Goal: Information Seeking & Learning: Find specific fact

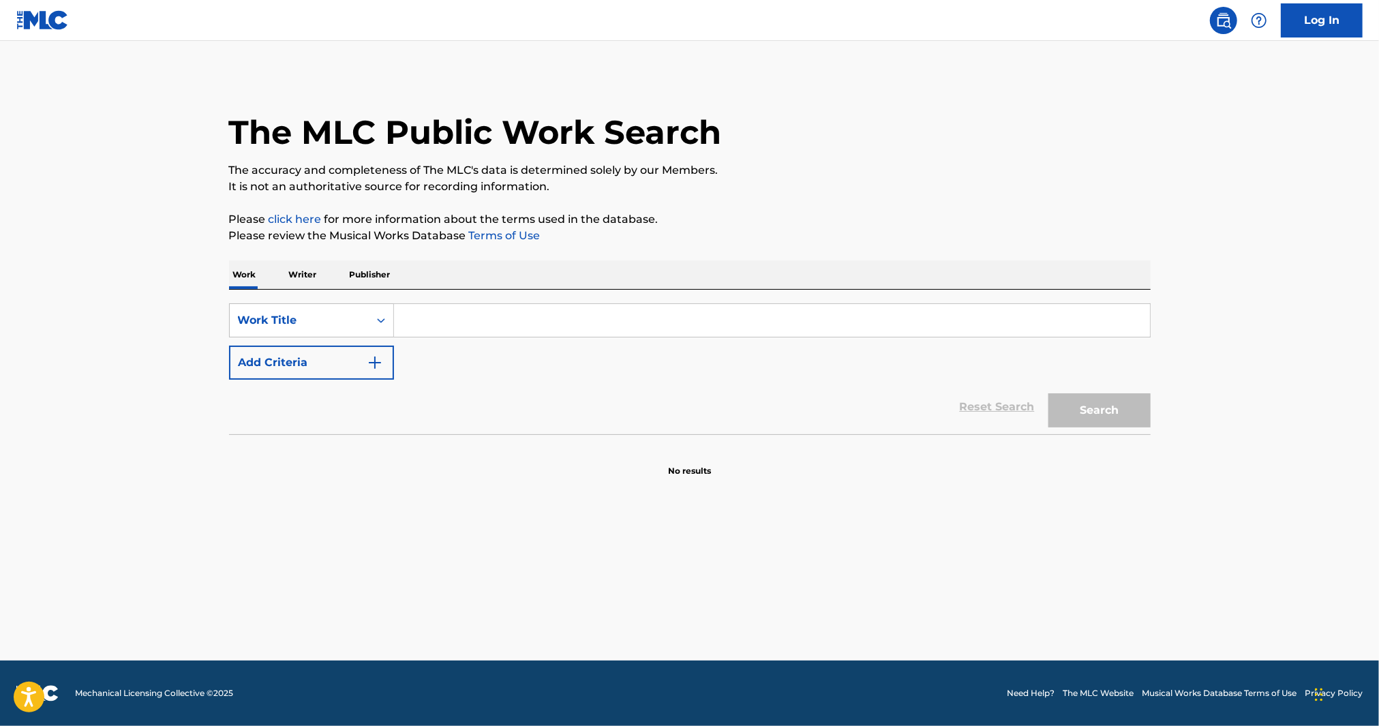
click at [455, 312] on input "Search Form" at bounding box center [772, 320] width 756 height 33
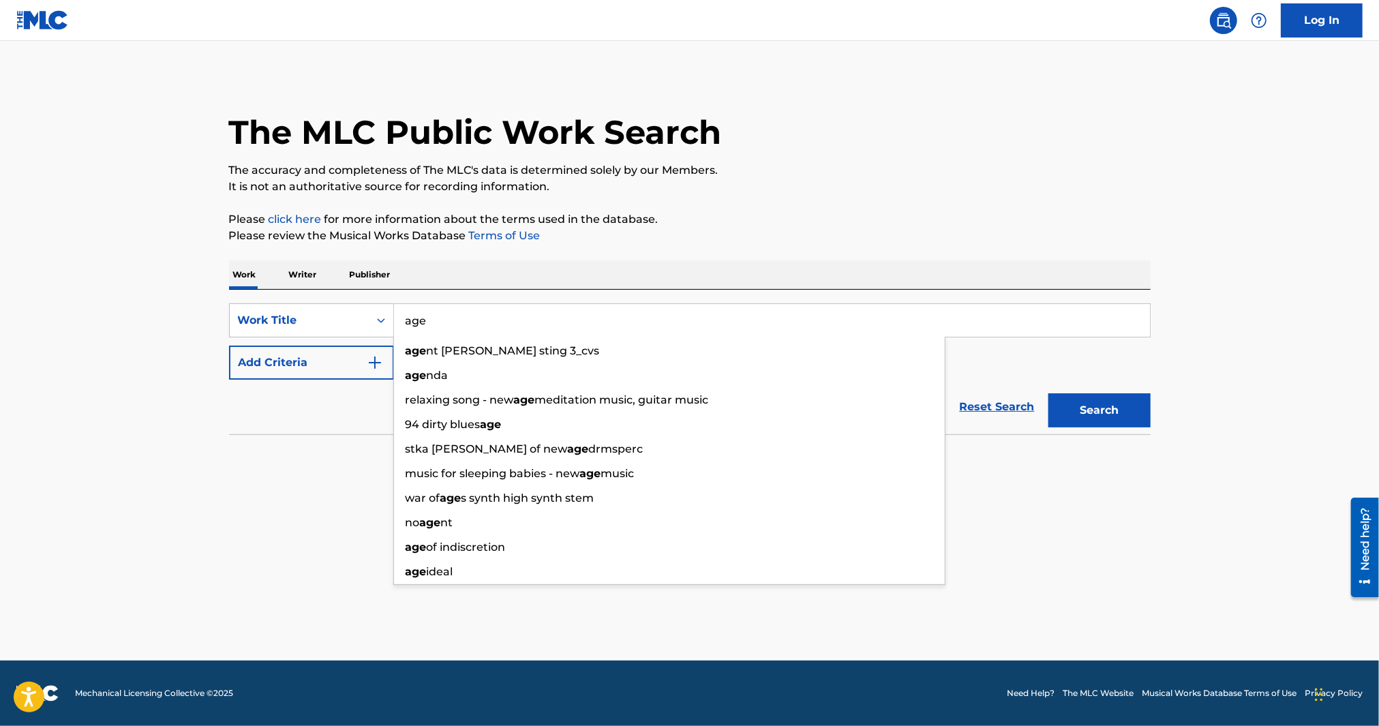
type input "age"
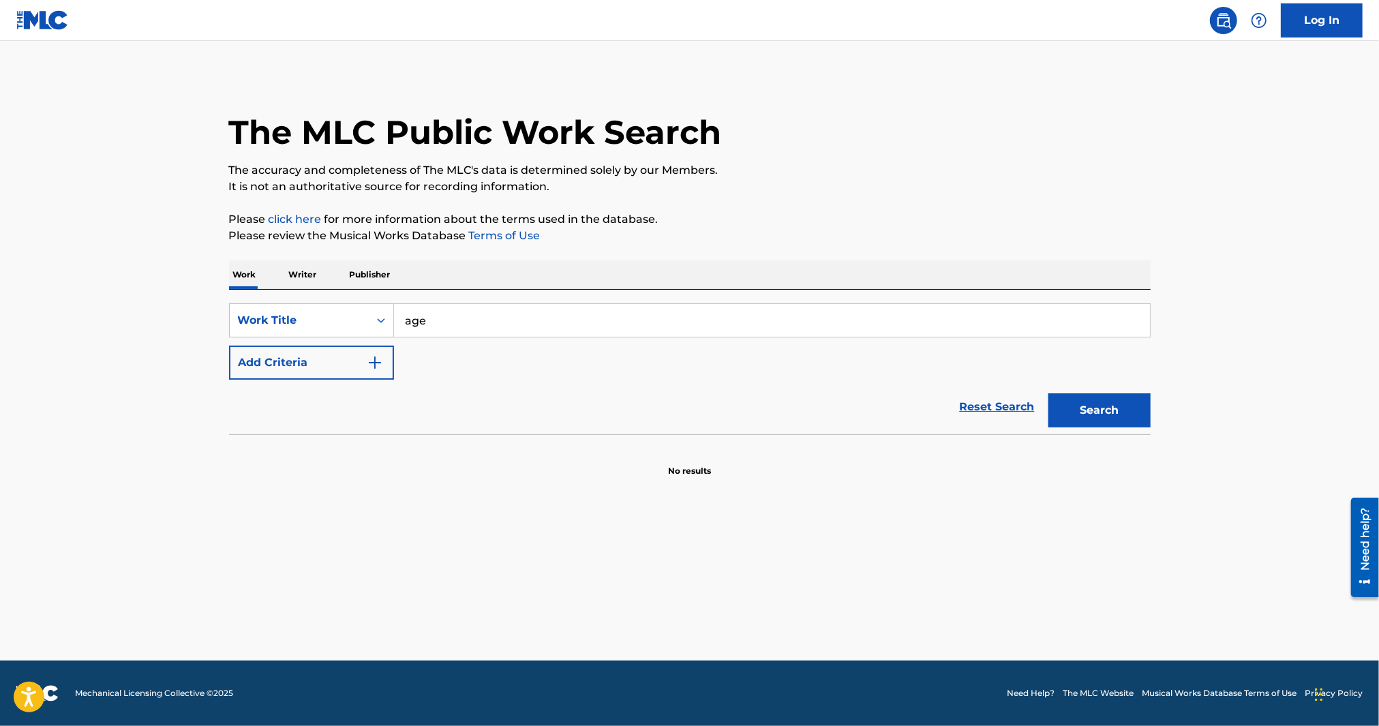
click at [303, 365] on button "Add Criteria" at bounding box center [311, 363] width 165 height 34
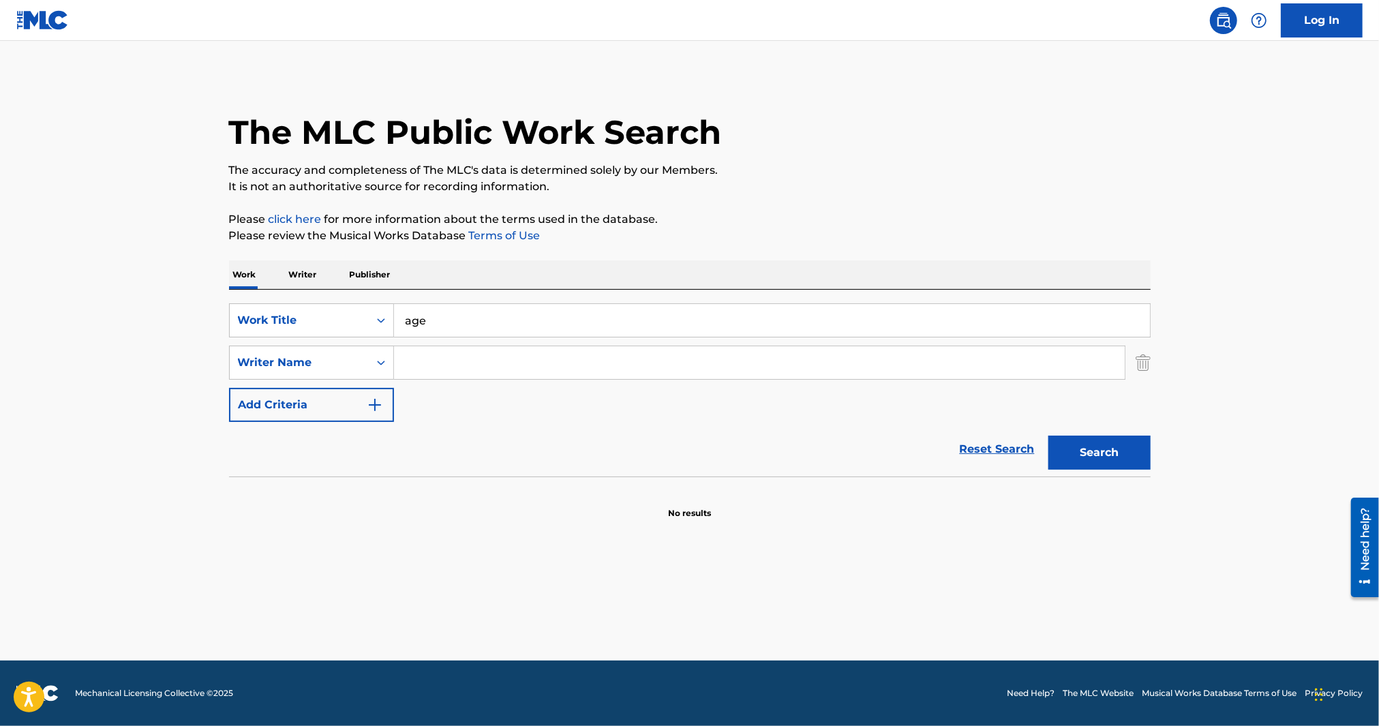
click at [459, 351] on input "Search Form" at bounding box center [759, 362] width 731 height 33
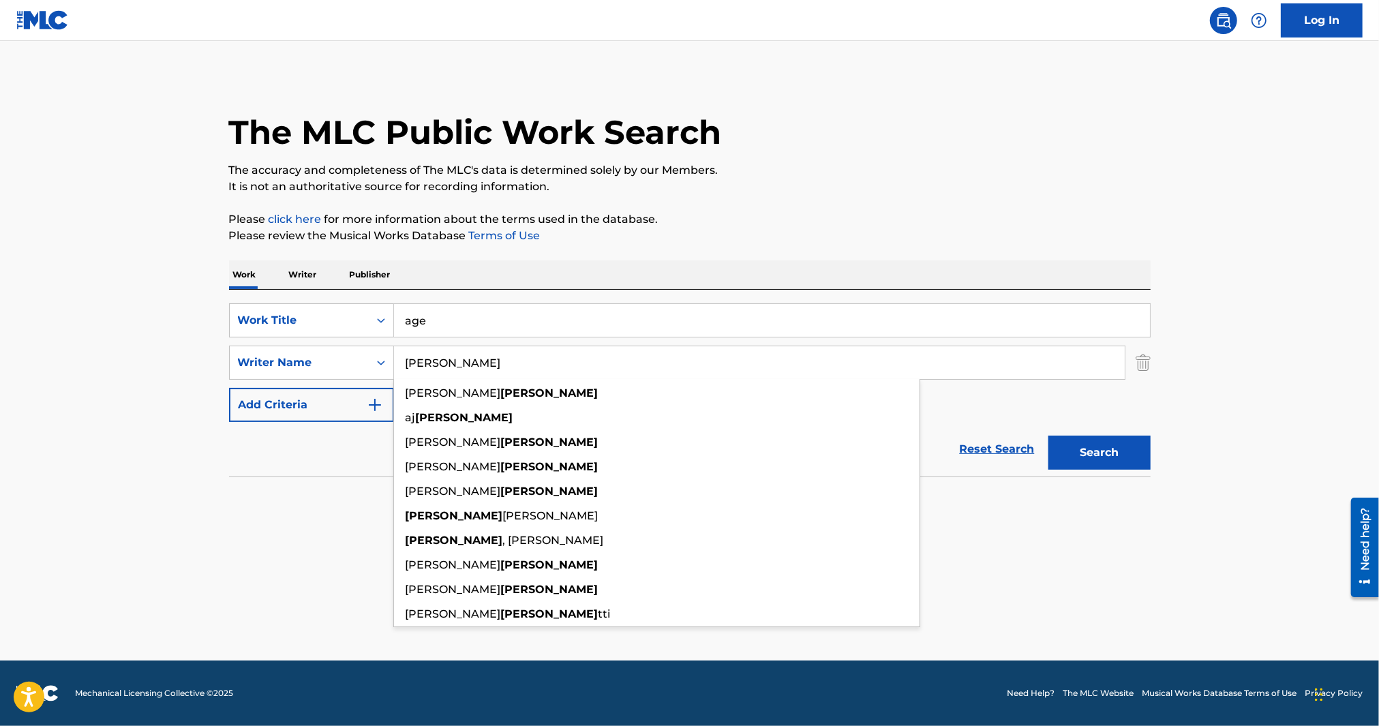
type input "[PERSON_NAME]"
click at [1164, 337] on div "The MLC Public Work Search The accuracy and completeness of The MLC's data is d…" at bounding box center [690, 297] width 954 height 444
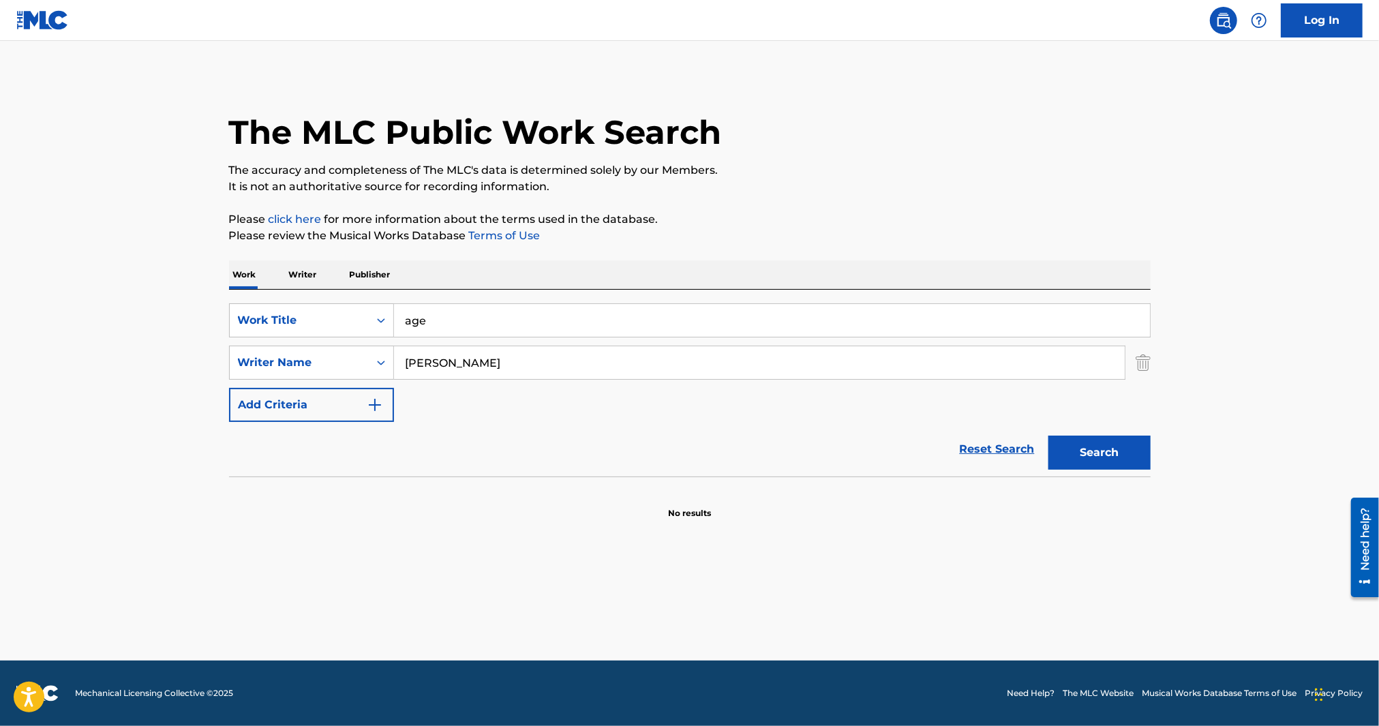
click at [1107, 447] on button "Search" at bounding box center [1099, 453] width 102 height 34
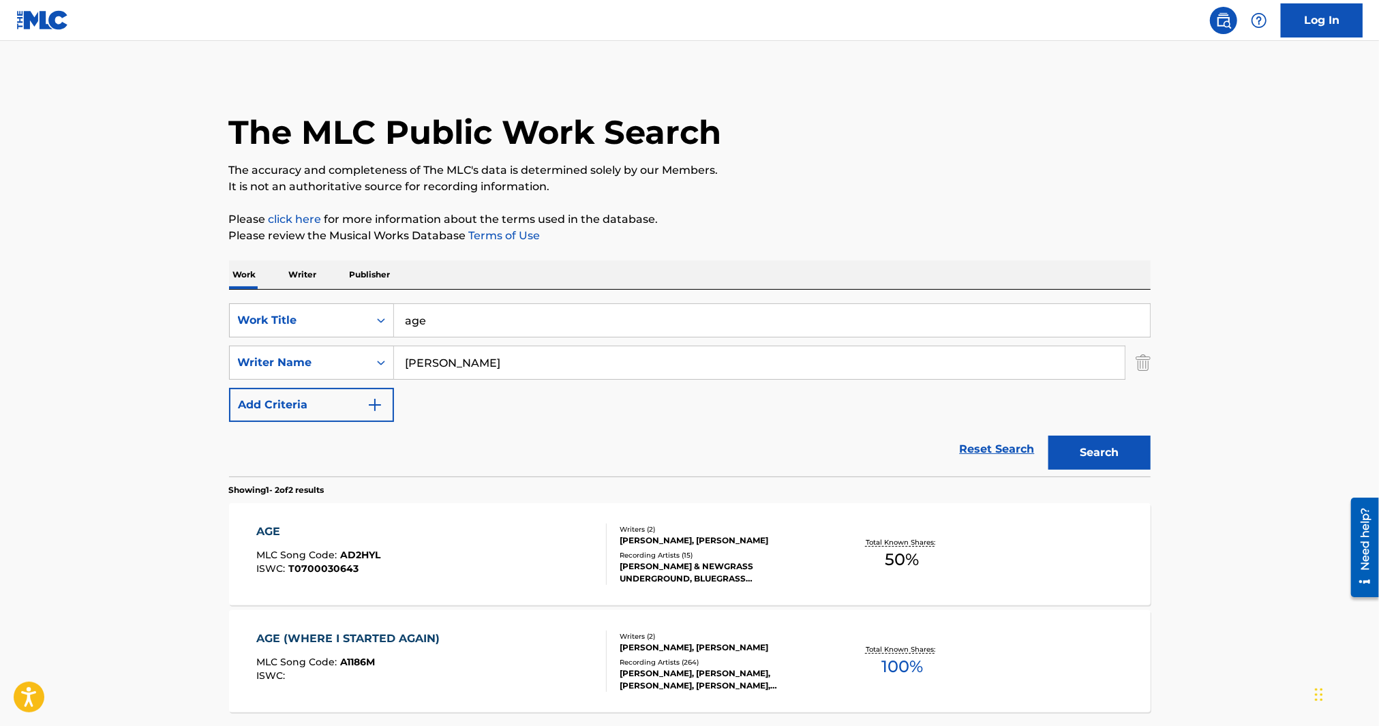
click at [550, 563] on div "AGE MLC Song Code : AD2HYL ISWC : T0700030643" at bounding box center [431, 554] width 350 height 61
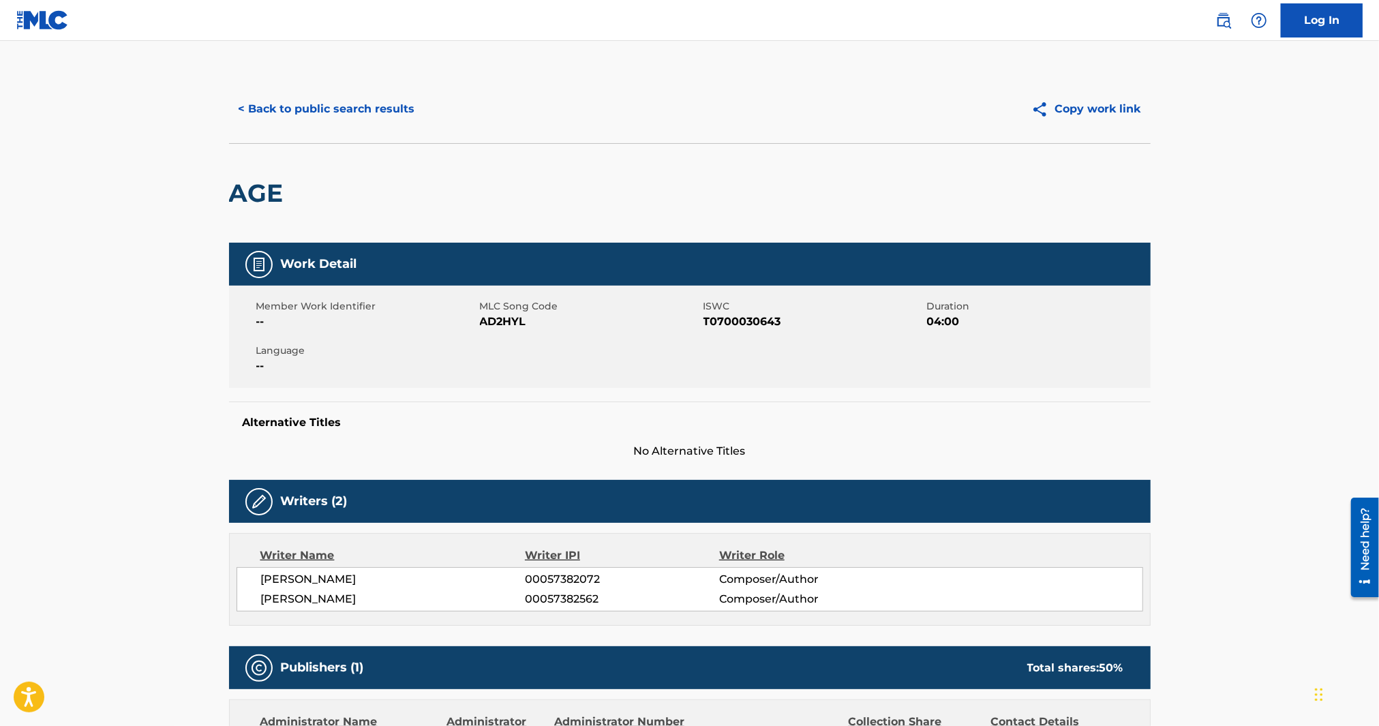
click at [294, 104] on button "< Back to public search results" at bounding box center [327, 109] width 196 height 34
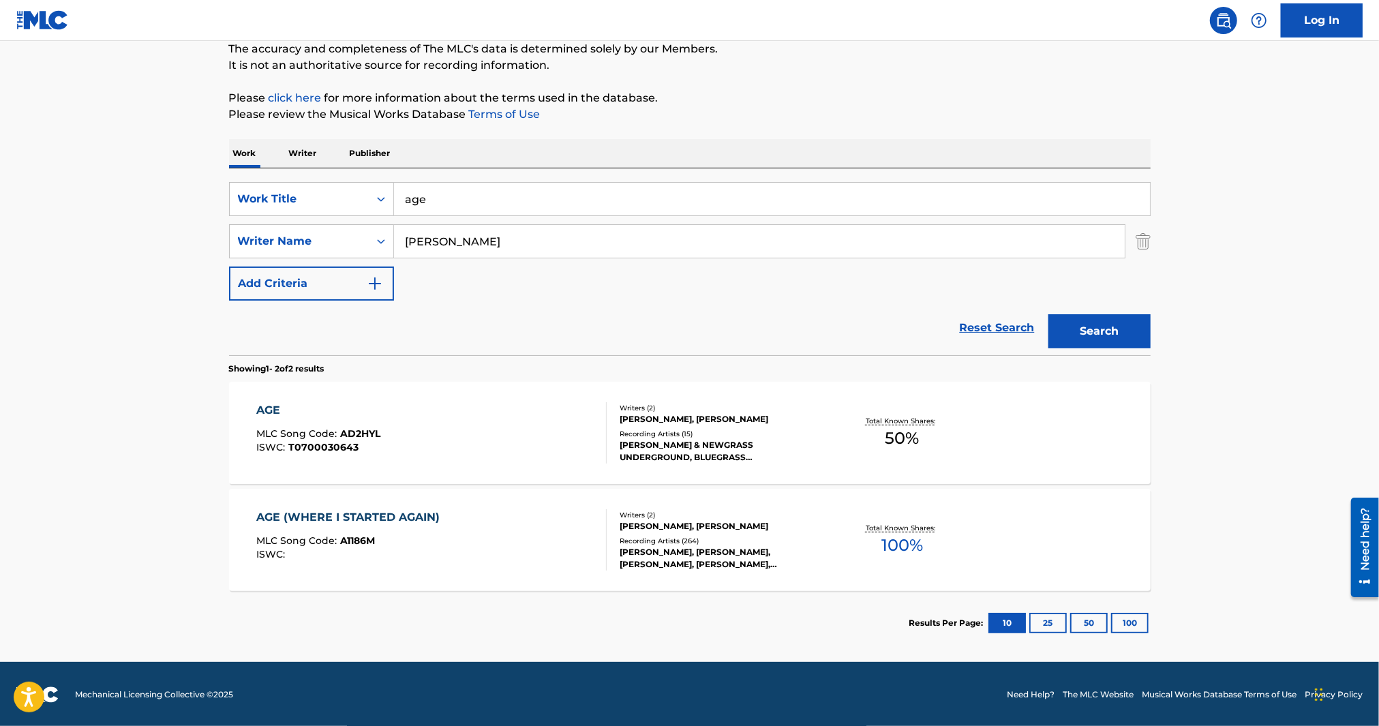
scroll to position [123, 0]
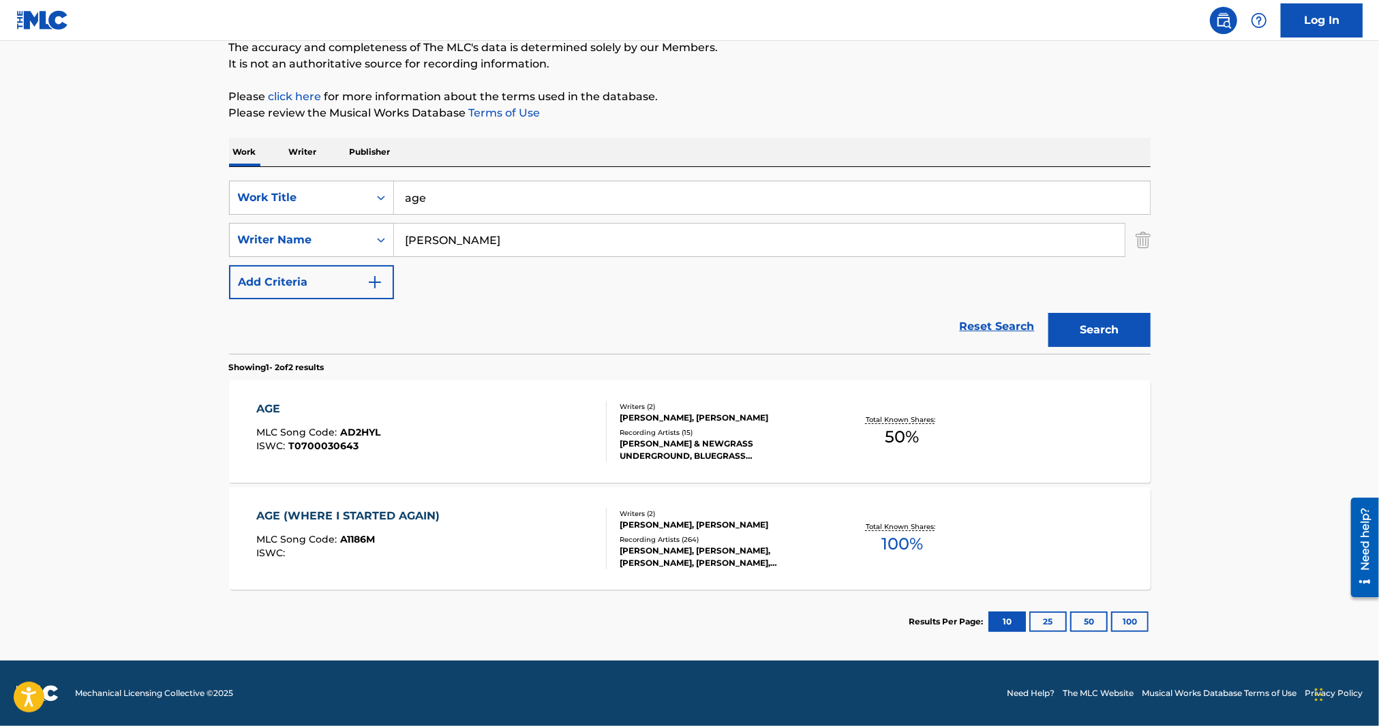
click at [485, 526] on div "AGE (WHERE I STARTED AGAIN) MLC Song Code : A1186M ISWC :" at bounding box center [431, 538] width 350 height 61
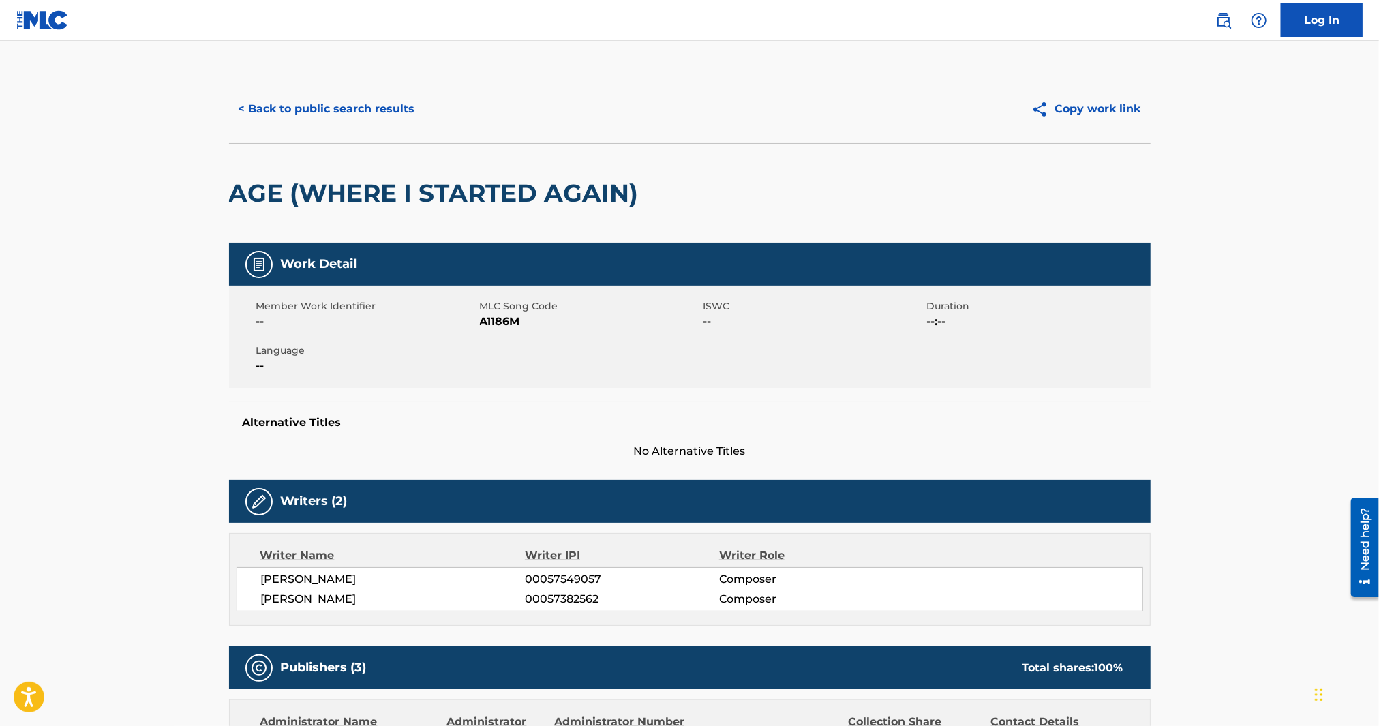
click at [393, 106] on button "< Back to public search results" at bounding box center [327, 109] width 196 height 34
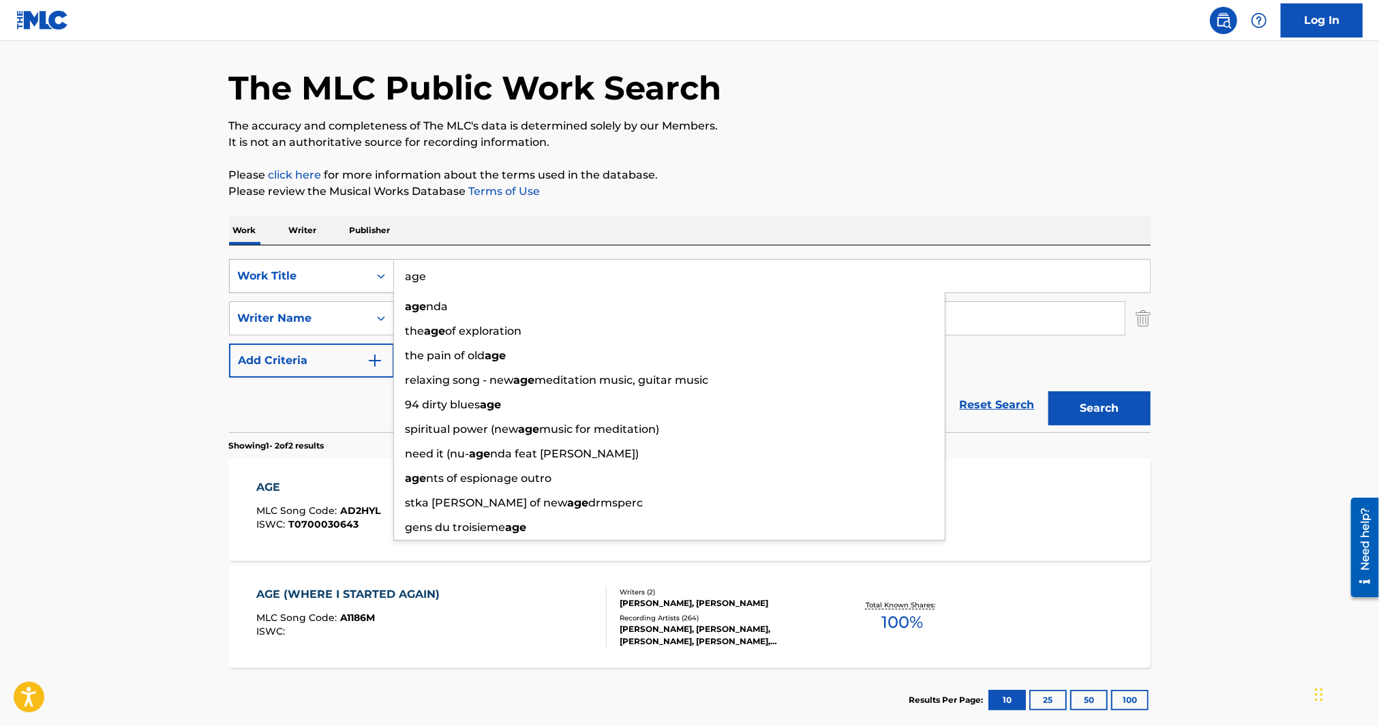
drag, startPoint x: 495, startPoint y: 268, endPoint x: 334, endPoint y: 266, distance: 160.9
click at [334, 266] on div "SearchWithCriteria8a25843d-1a2d-4deb-9e8b-071214aca849 Work Title age age nda t…" at bounding box center [690, 276] width 922 height 34
type input "b"
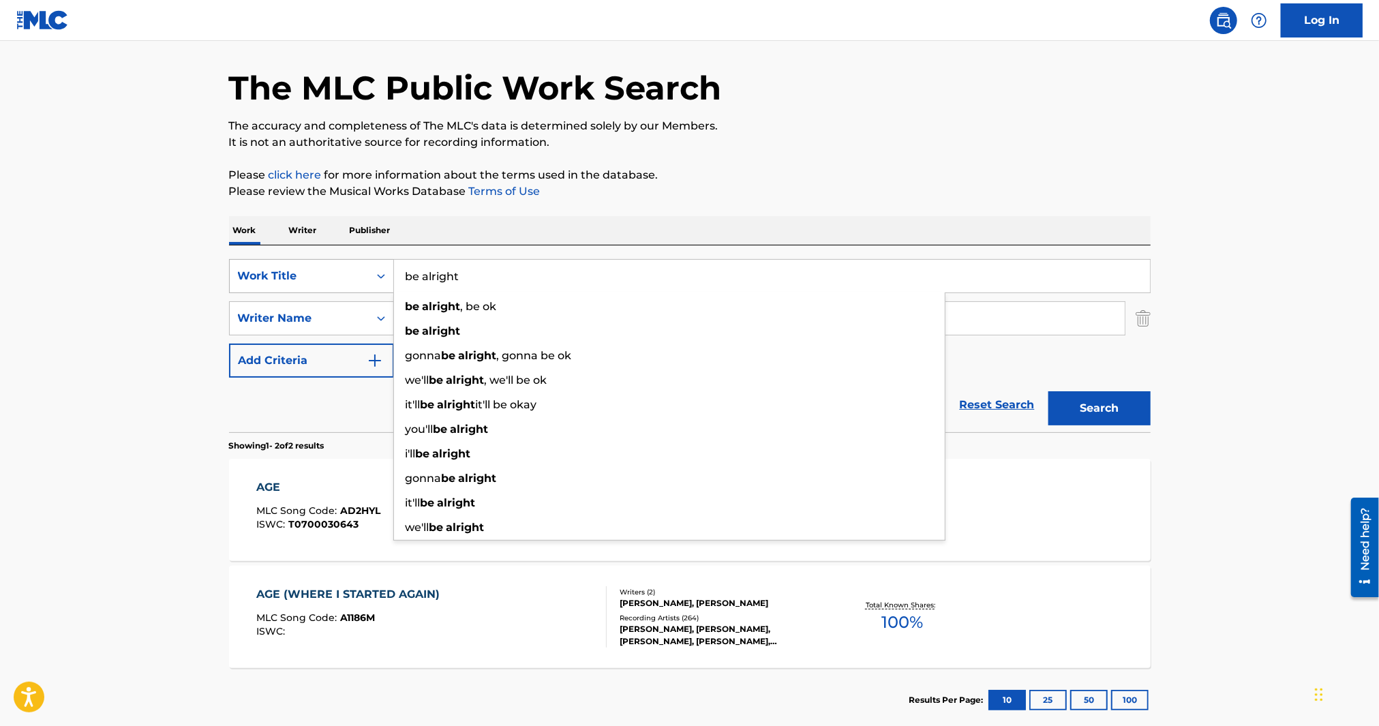
type input "be alright"
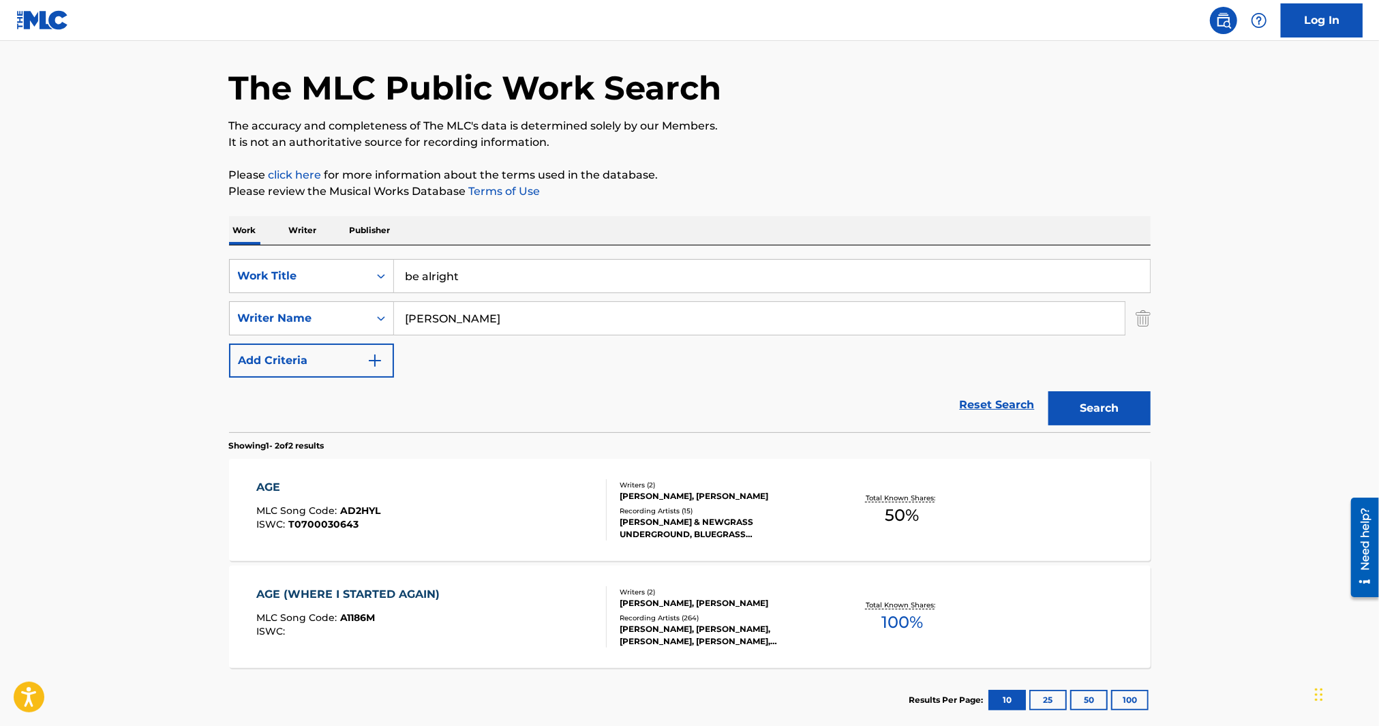
click at [604, 232] on div "Work Writer Publisher" at bounding box center [690, 230] width 922 height 29
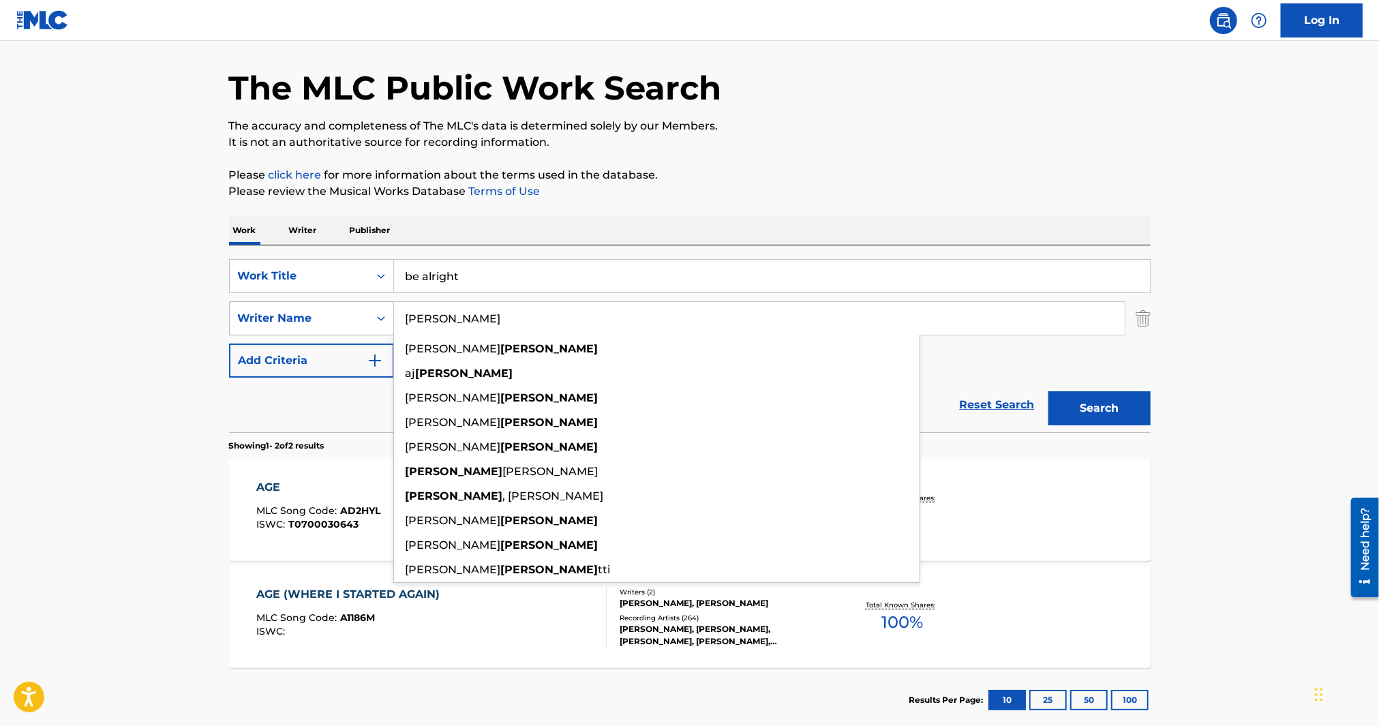
drag, startPoint x: 562, startPoint y: 316, endPoint x: 273, endPoint y: 307, distance: 289.8
click at [273, 307] on div "SearchWithCriteria23911947-2eae-4d46-ba54-1cf6cdc1f9da Writer Name [PERSON_NAME…" at bounding box center [690, 318] width 922 height 34
type input "[PERSON_NAME]"
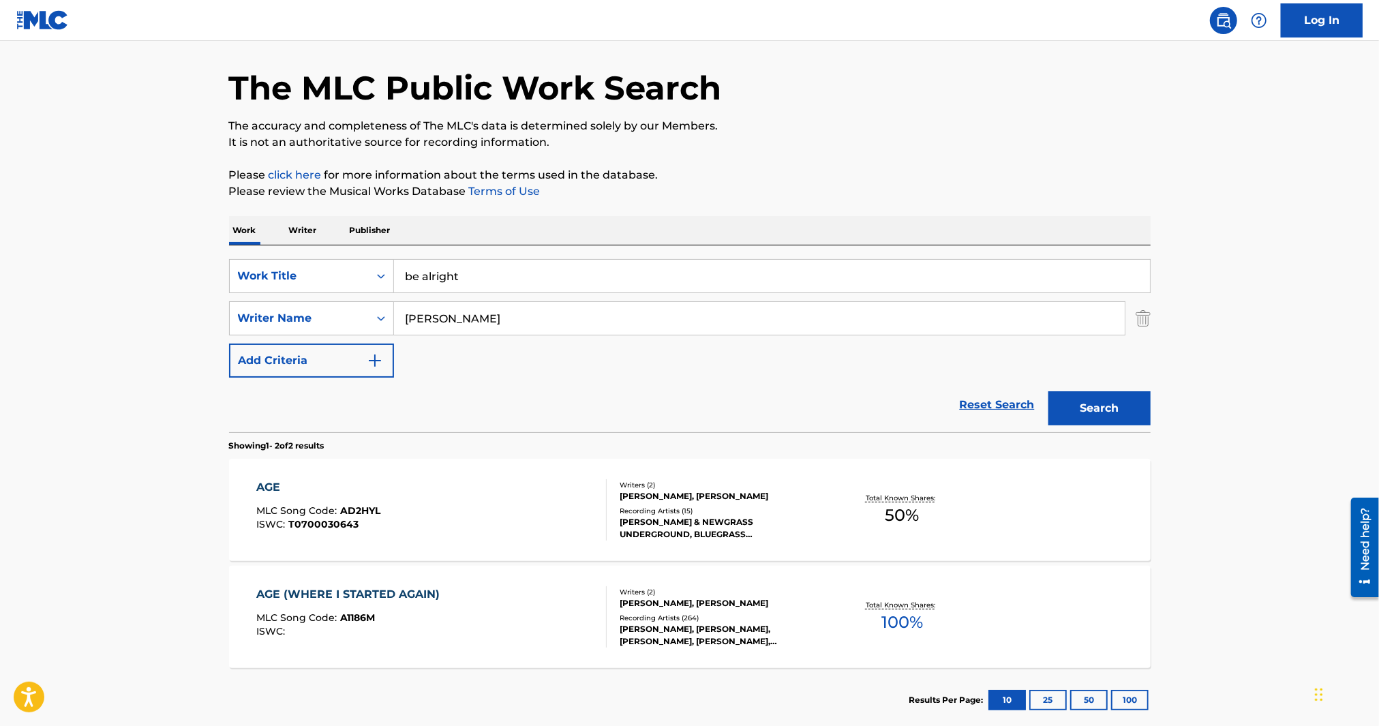
click at [1207, 268] on main "The MLC Public Work Search The accuracy and completeness of The MLC's data is d…" at bounding box center [689, 368] width 1379 height 742
click at [1102, 399] on button "Search" at bounding box center [1099, 408] width 102 height 34
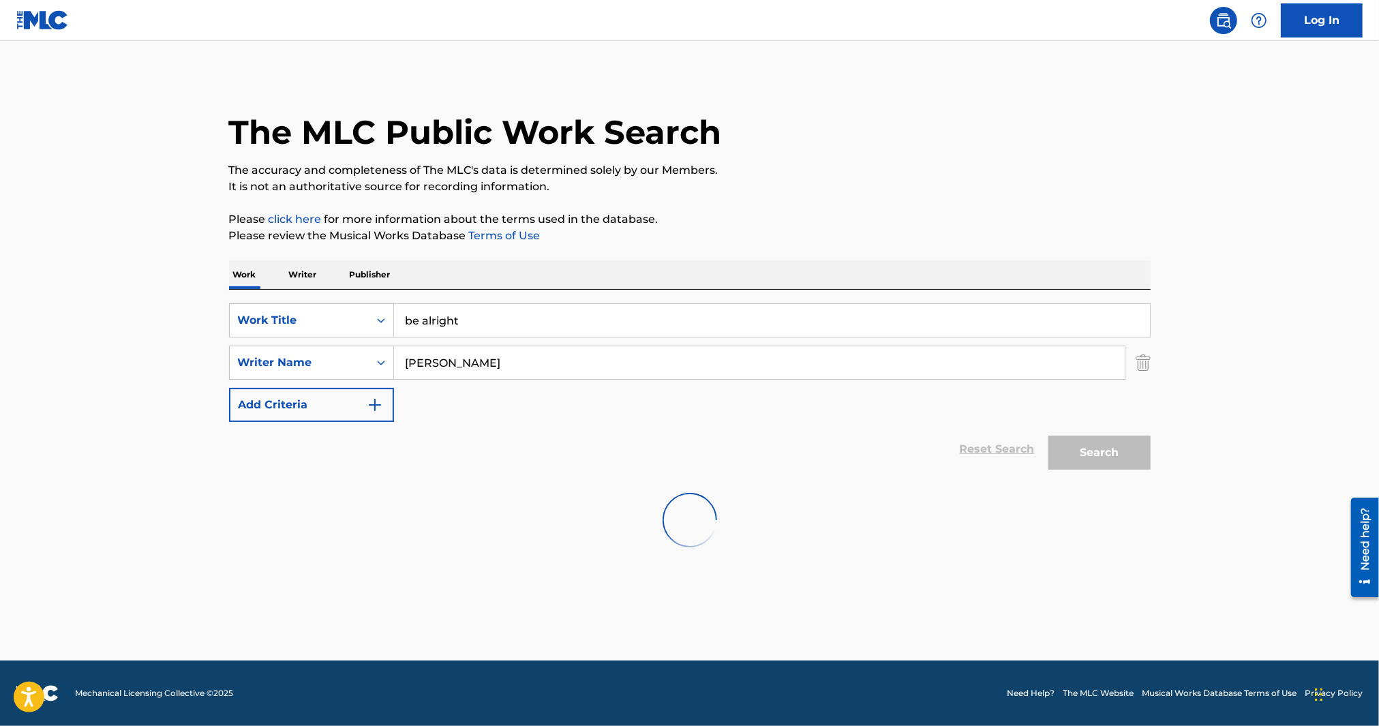
scroll to position [0, 0]
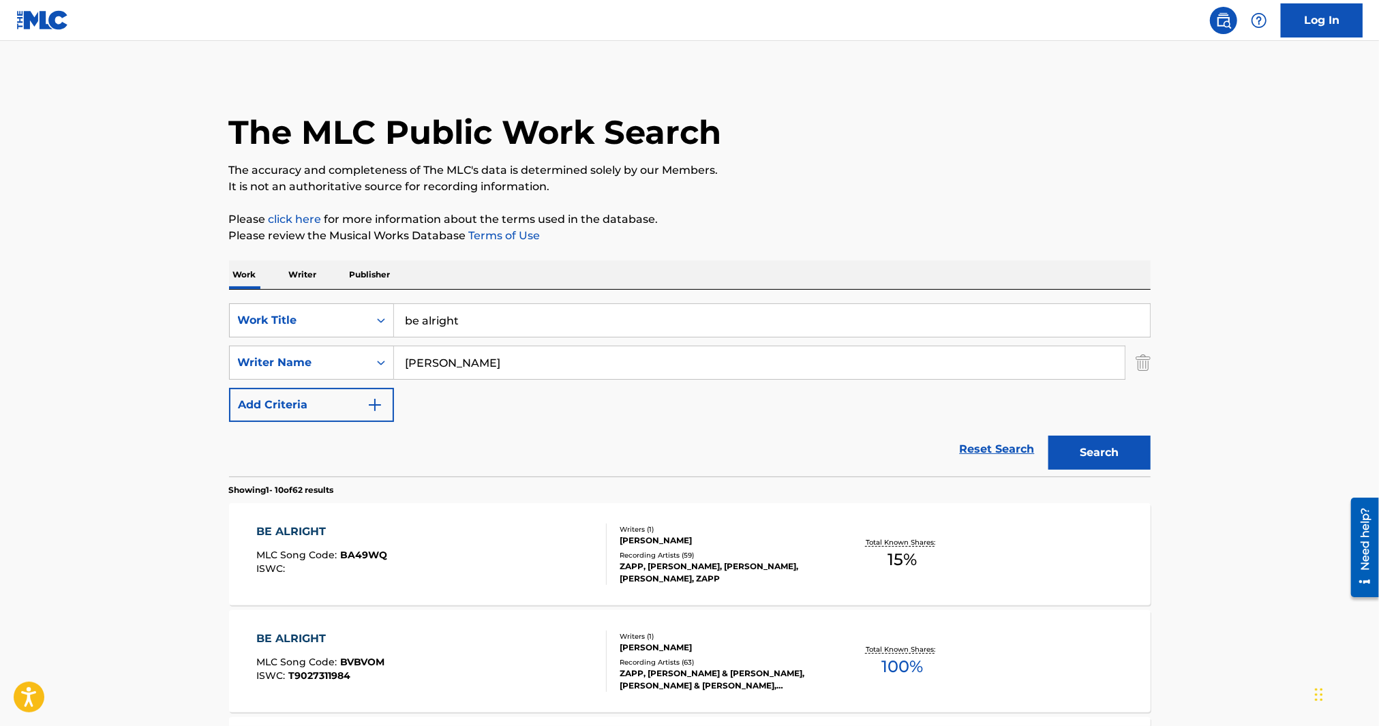
click at [849, 556] on div "Total Known Shares: 15 %" at bounding box center [902, 555] width 153 height 42
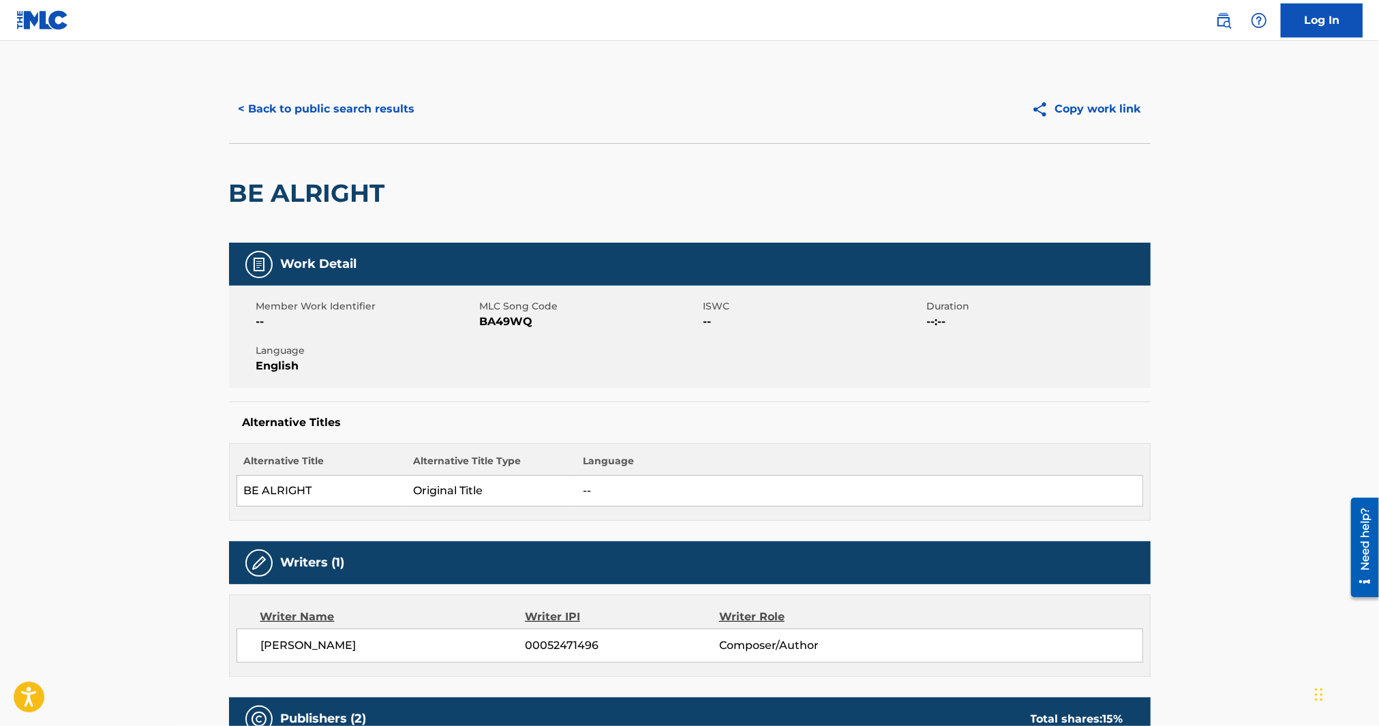
click at [307, 114] on button "< Back to public search results" at bounding box center [327, 109] width 196 height 34
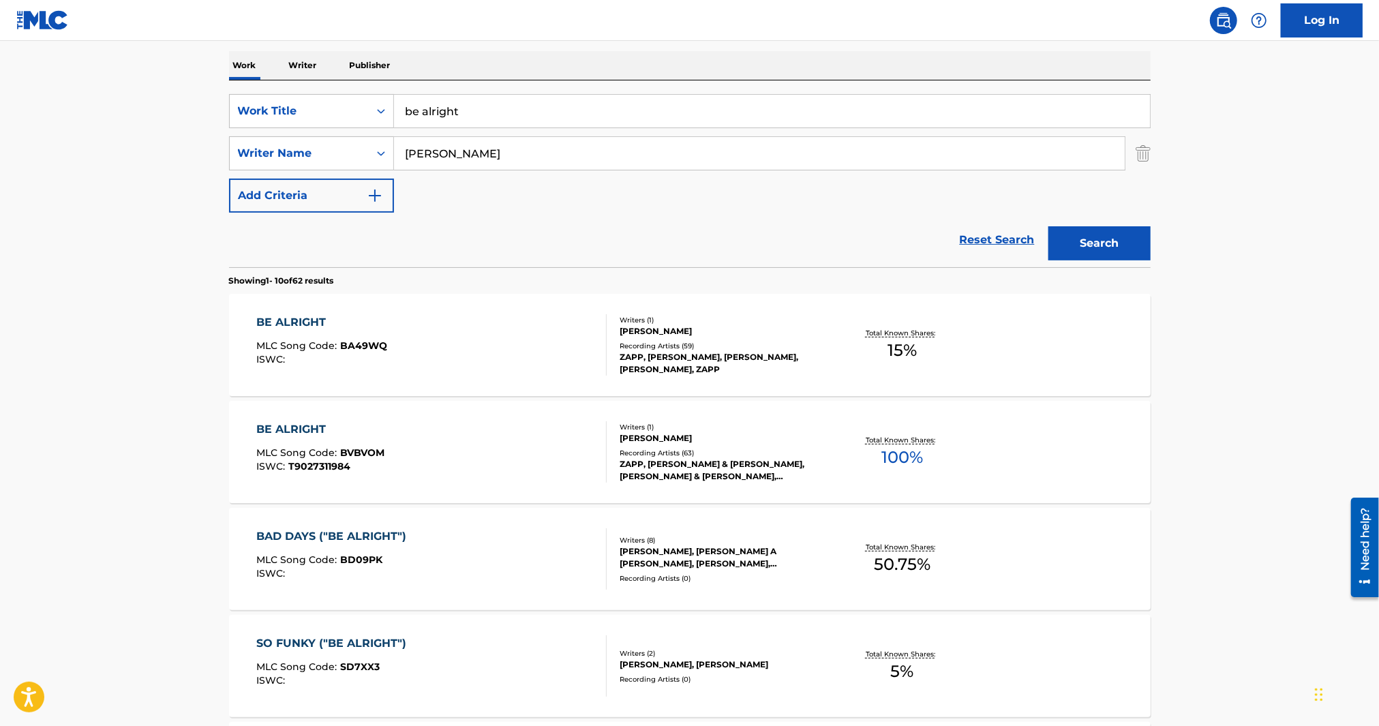
scroll to position [227, 0]
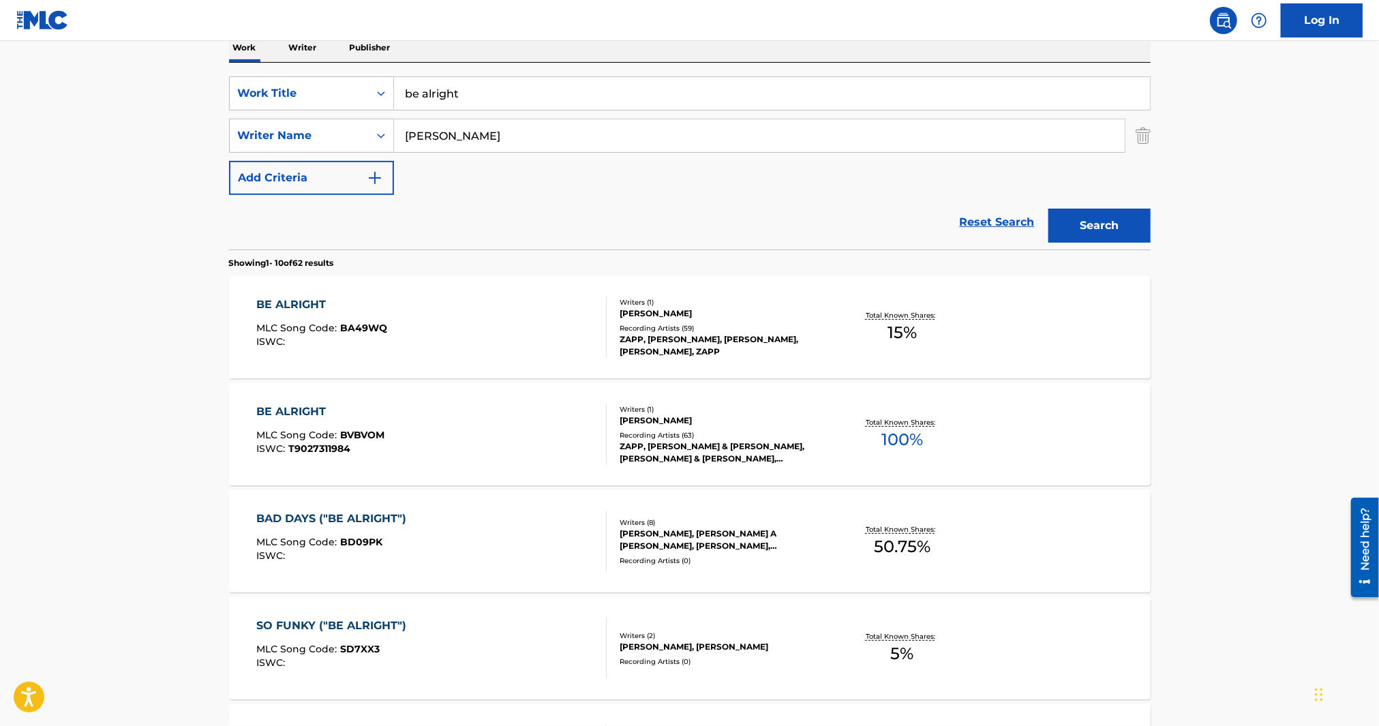
click at [798, 436] on div "Recording Artists ( 63 )" at bounding box center [723, 435] width 206 height 10
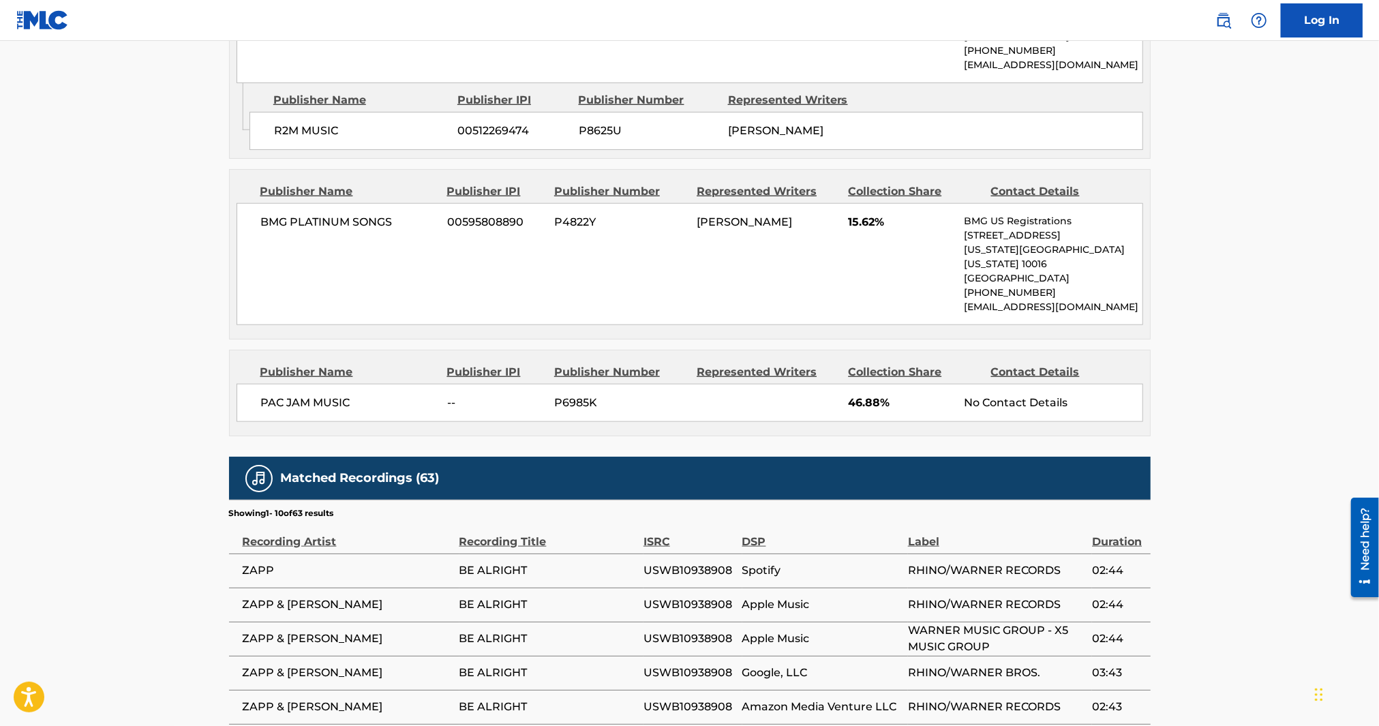
scroll to position [1060, 0]
